Goal: Complete application form

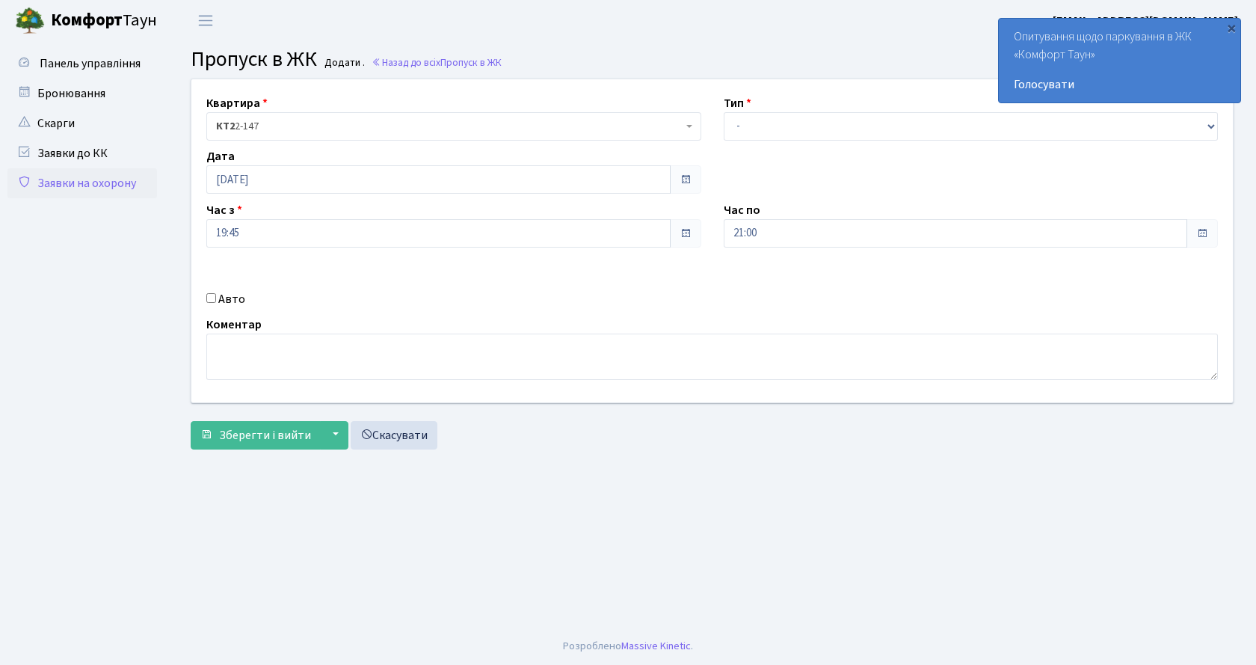
select select "3"
click at [724, 112] on select "- Доставка Таксі Гості Сервіс" at bounding box center [971, 126] width 495 height 28
click at [210, 295] on input "Авто" at bounding box center [211, 298] width 10 height 10
checkbox input "true"
click at [796, 290] on input "text" at bounding box center [971, 286] width 495 height 28
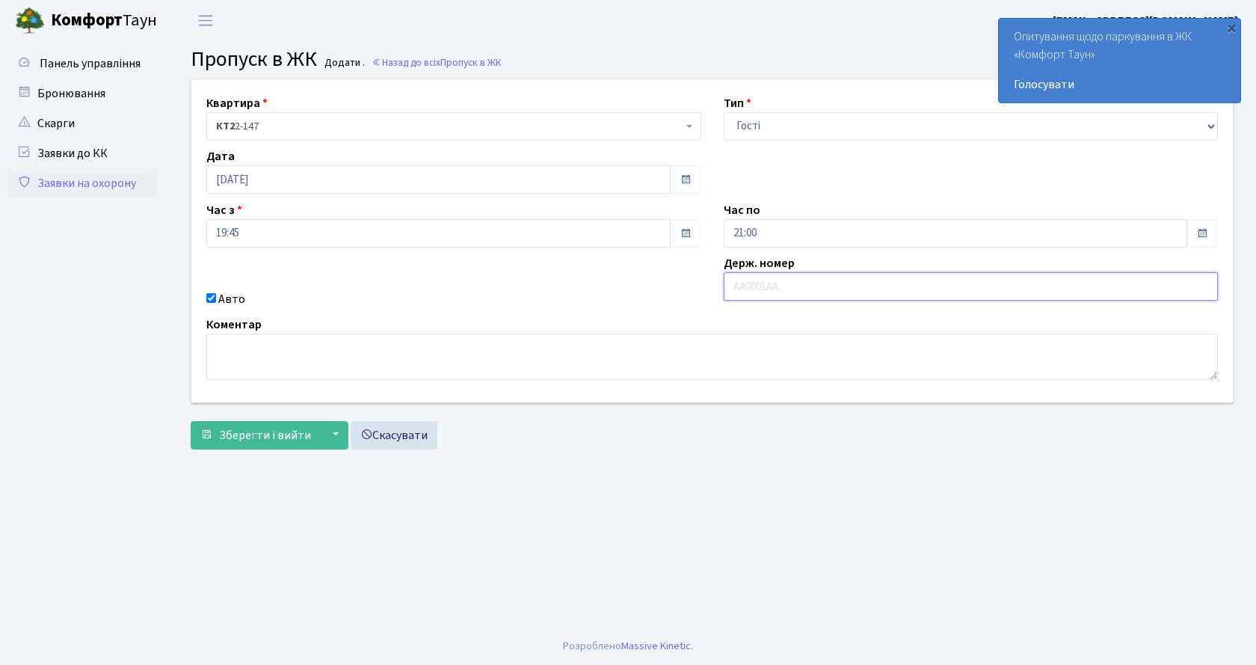
type input "S"
type input "КА6500ОТ"
click at [284, 439] on span "Зберегти і вийти" at bounding box center [265, 435] width 92 height 16
click at [783, 121] on select "- Доставка Таксі Гості Сервіс" at bounding box center [971, 126] width 495 height 28
select select "3"
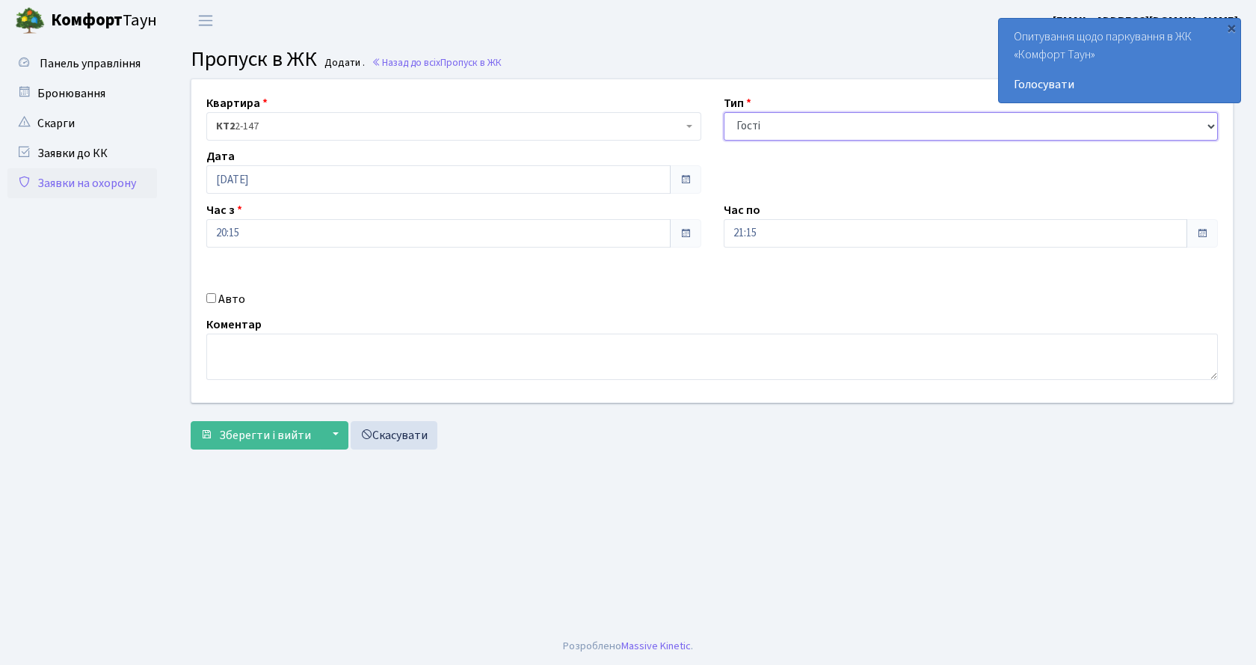
click at [724, 112] on select "- Доставка Таксі Гості Сервіс" at bounding box center [971, 126] width 495 height 28
click at [213, 296] on input "Авто" at bounding box center [211, 298] width 10 height 10
checkbox input "true"
click at [770, 283] on input "text" at bounding box center [971, 286] width 495 height 28
type input "к"
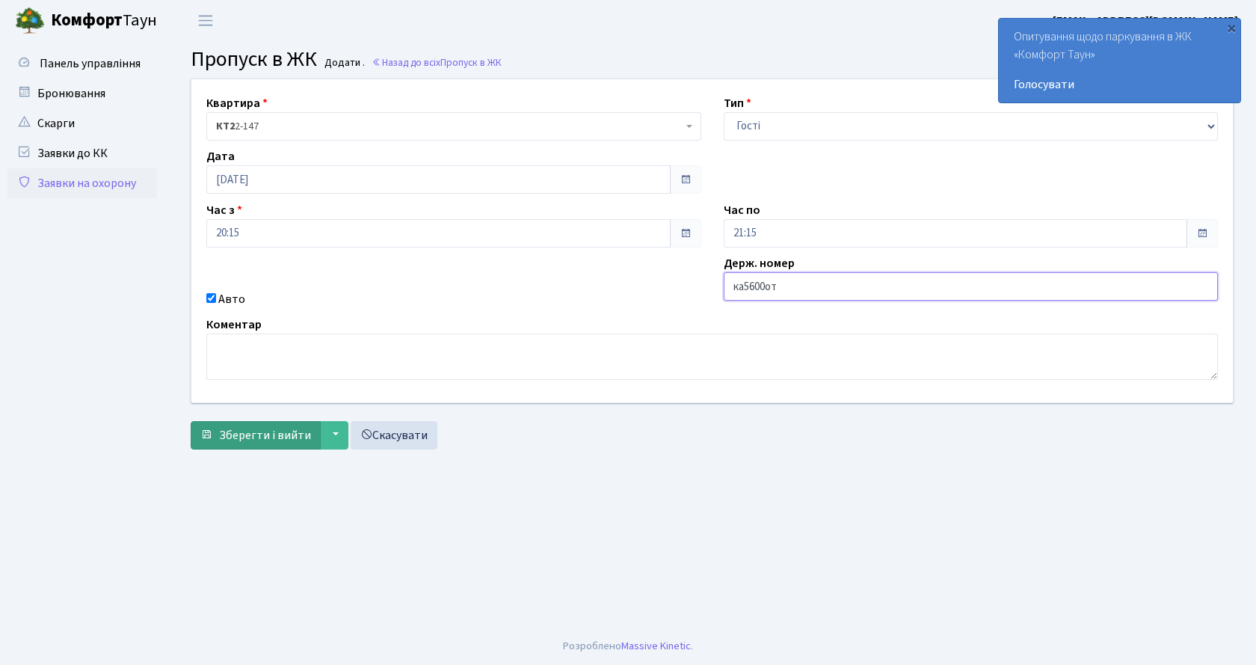
type input "ка5600от"
click at [281, 436] on span "Зберегти і вийти" at bounding box center [265, 435] width 92 height 16
